Goal: Information Seeking & Learning: Learn about a topic

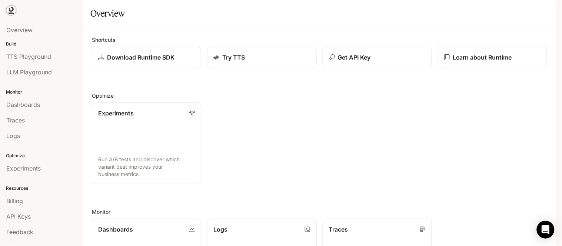
click at [9, 8] on icon at bounding box center [10, 10] width 7 height 7
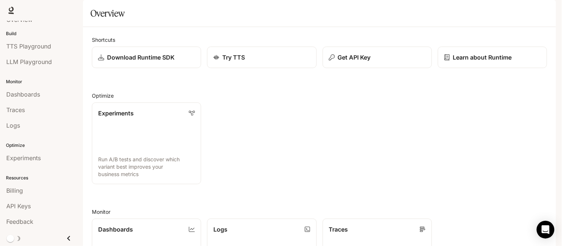
click at [546, 10] on img "button" at bounding box center [545, 10] width 10 height 10
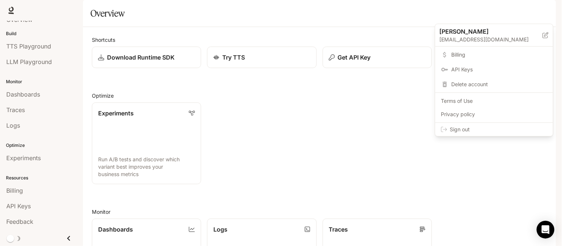
click at [520, 11] on div at bounding box center [281, 123] width 562 height 246
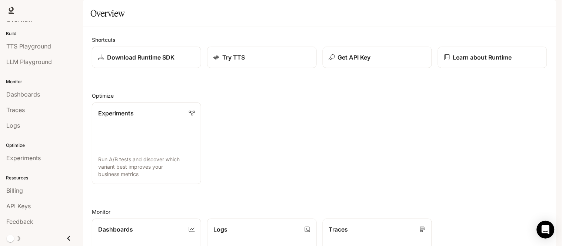
click at [520, 11] on span "Documentation" at bounding box center [512, 10] width 37 height 9
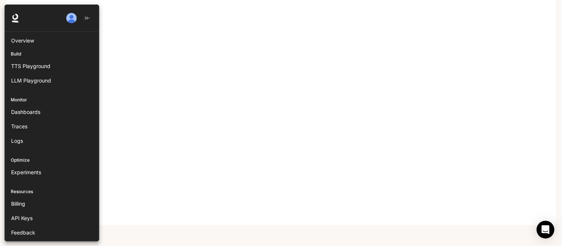
scroll to position [16, 0]
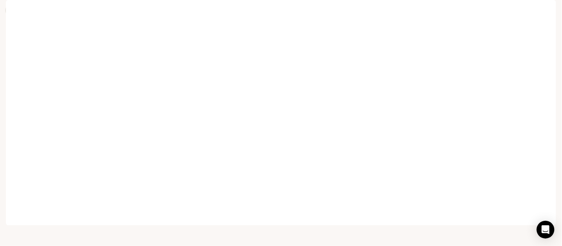
click at [9, 9] on icon at bounding box center [11, 9] width 5 height 5
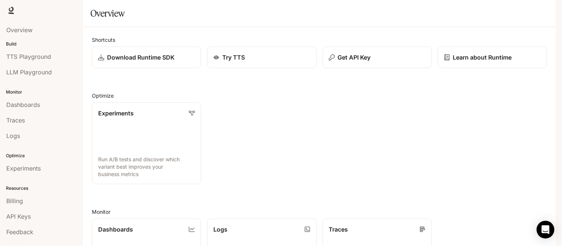
scroll to position [204, 0]
drag, startPoint x: 78, startPoint y: 80, endPoint x: 82, endPoint y: 134, distance: 53.5
click at [82, 134] on div "Portal Overview Build TTS Playground LLM Playground Monitor Dashboards Traces L…" at bounding box center [41, 134] width 83 height 226
click at [546, 9] on img "button" at bounding box center [545, 10] width 10 height 10
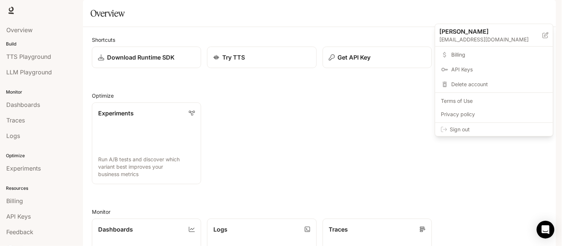
click at [336, 184] on div at bounding box center [281, 123] width 562 height 246
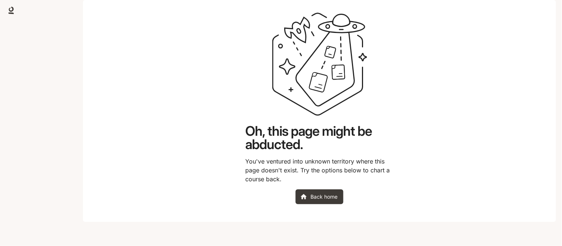
click at [547, 16] on button "button" at bounding box center [545, 10] width 15 height 15
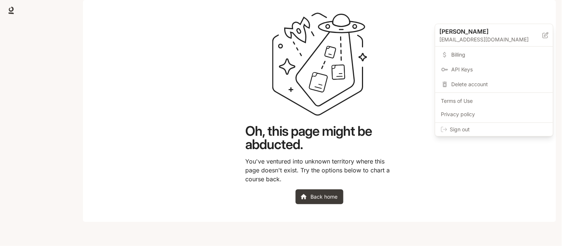
click at [476, 129] on span "Sign out" at bounding box center [498, 129] width 97 height 7
